Goal: Book appointment/travel/reservation

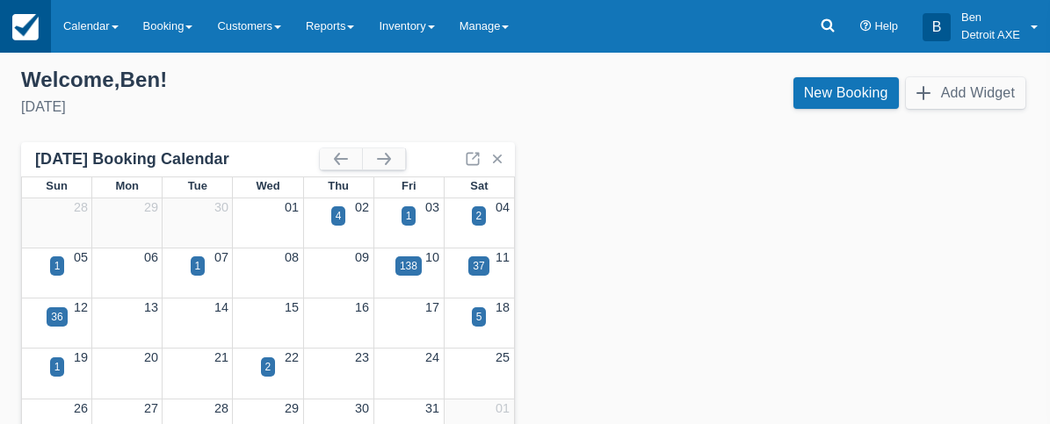
click at [31, 21] on img at bounding box center [25, 27] width 26 height 26
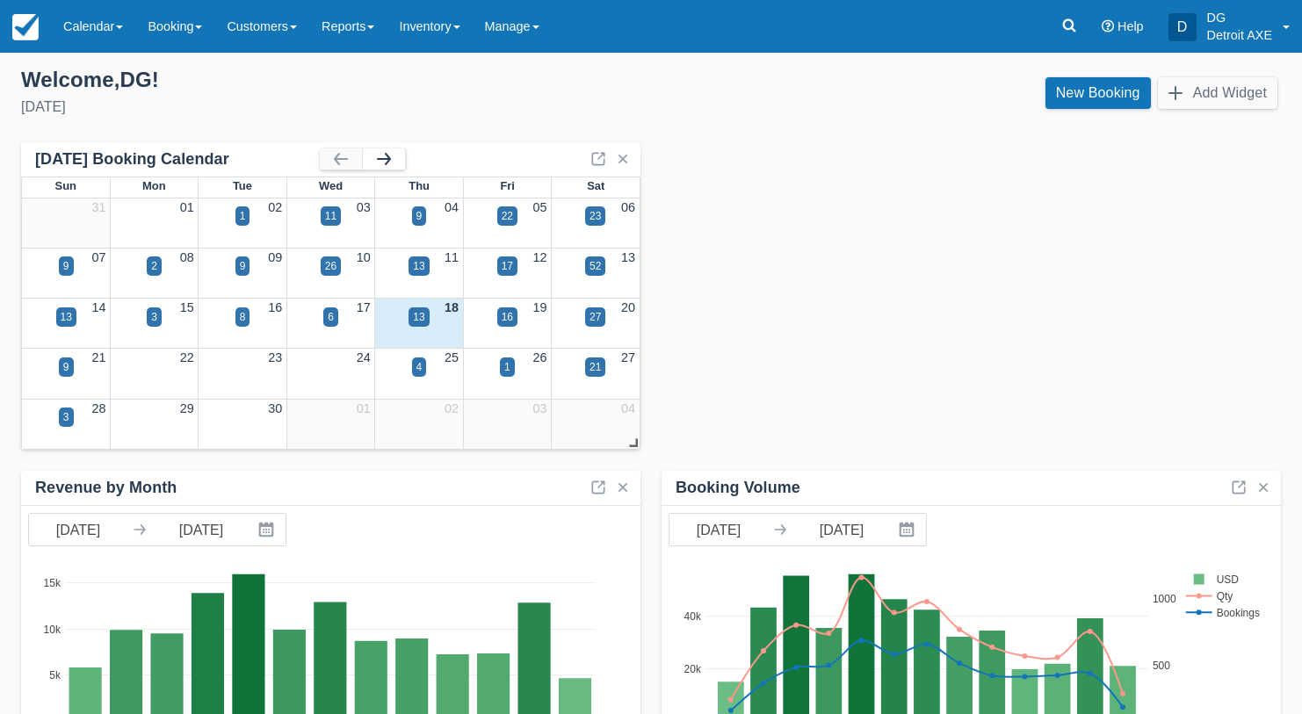
click at [379, 162] on button "button" at bounding box center [384, 158] width 42 height 21
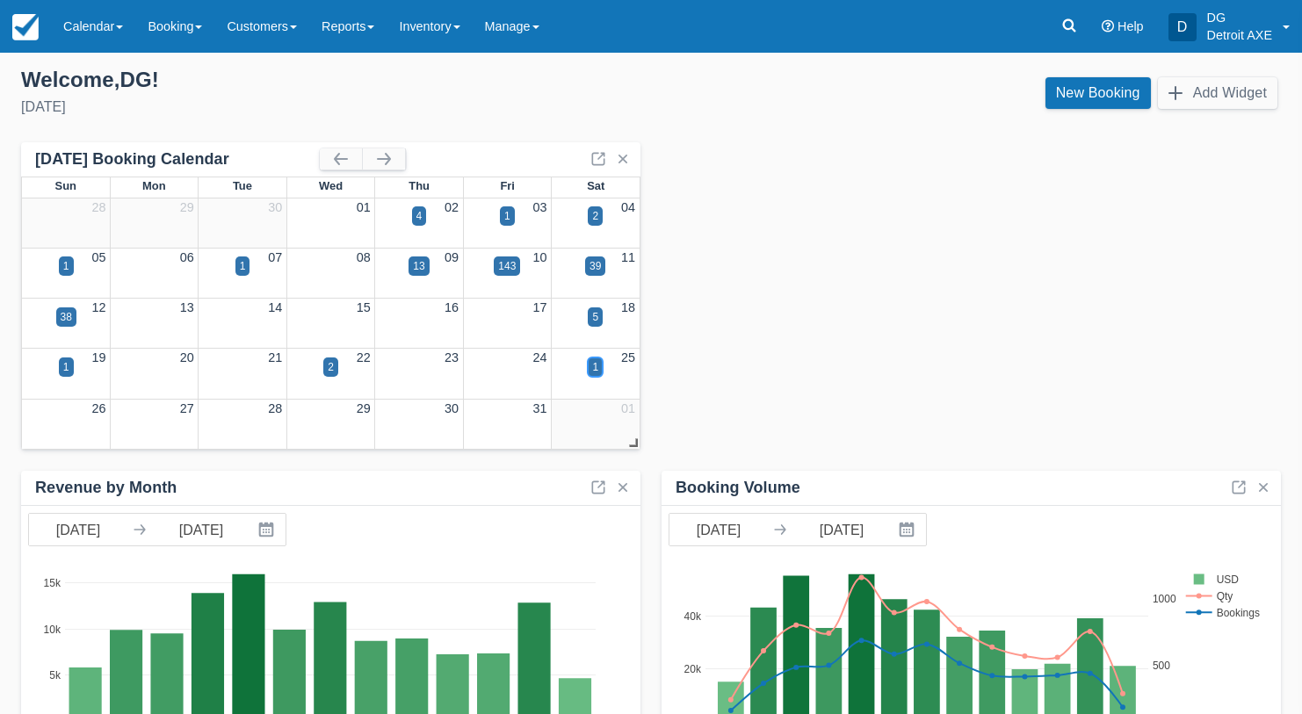
click at [596, 369] on div "1" at bounding box center [595, 367] width 6 height 16
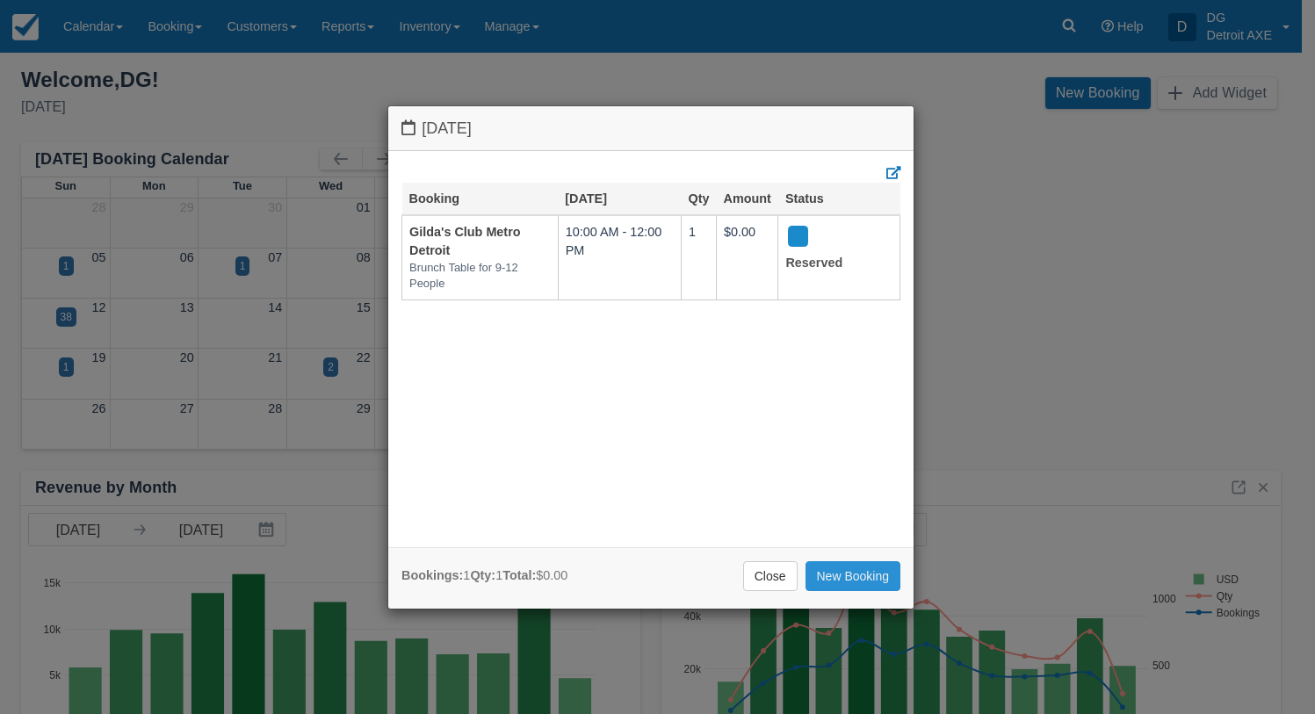
click at [872, 423] on link "New Booking" at bounding box center [853, 576] width 96 height 30
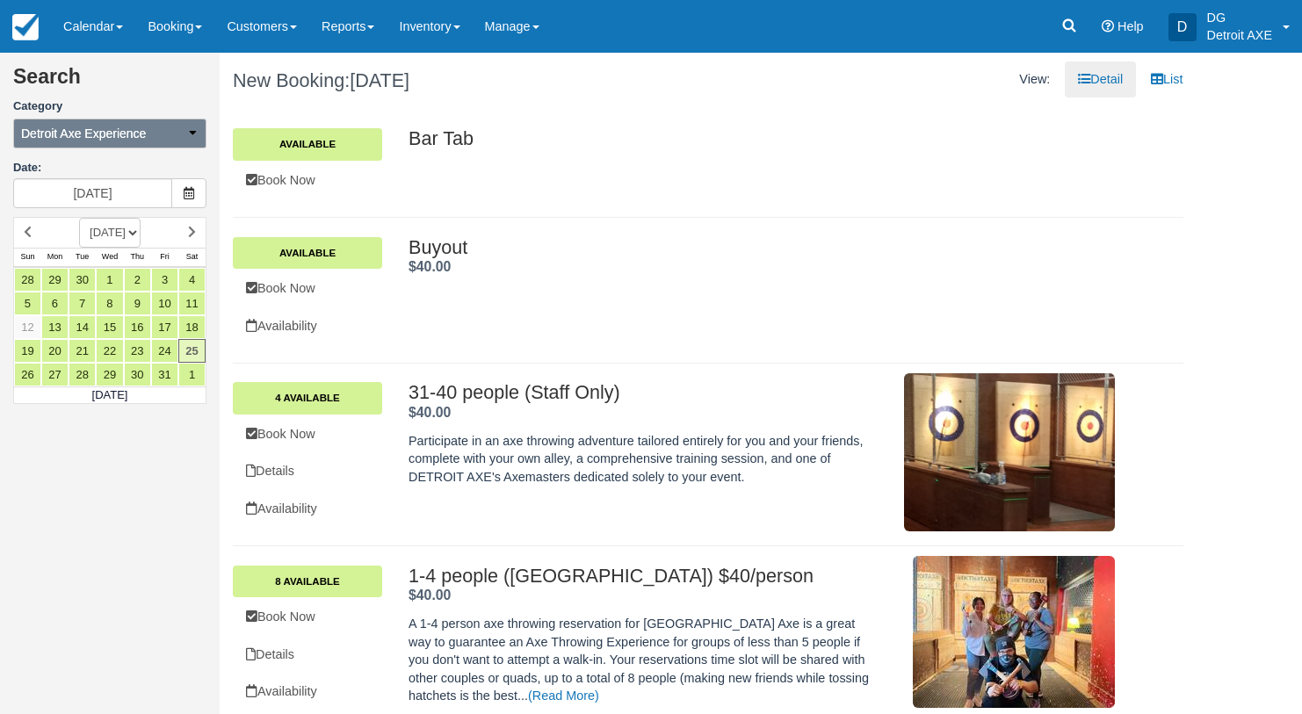
click at [196, 145] on button "Detroit Axe Experience" at bounding box center [109, 134] width 193 height 30
